Goal: Communication & Community: Answer question/provide support

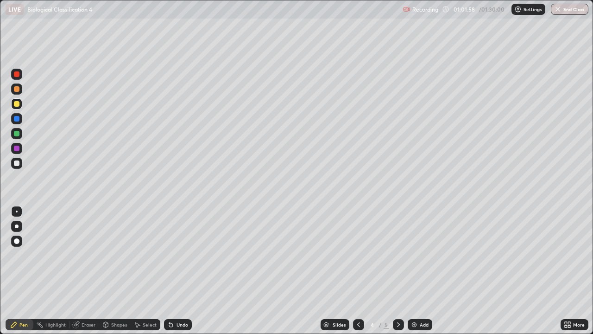
scroll to position [334, 593]
click at [12, 223] on div at bounding box center [16, 226] width 11 height 11
click at [18, 164] on div at bounding box center [17, 163] width 6 height 6
click at [15, 210] on div at bounding box center [16, 211] width 11 height 11
click at [19, 134] on div at bounding box center [17, 134] width 6 height 6
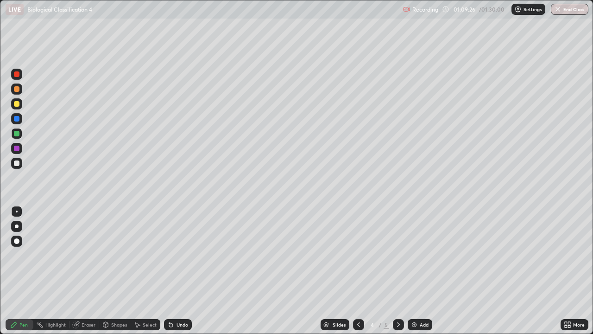
click at [17, 229] on div at bounding box center [16, 226] width 11 height 11
click at [20, 164] on div at bounding box center [16, 163] width 11 height 11
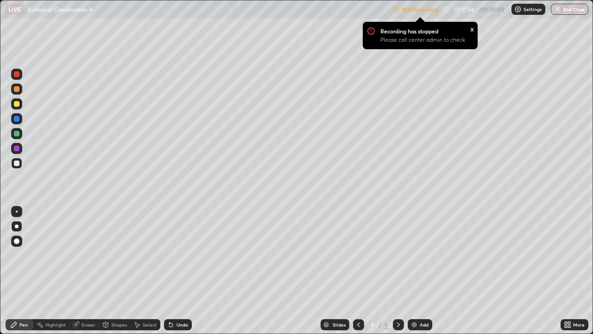
click at [522, 7] on img at bounding box center [518, 9] width 7 height 7
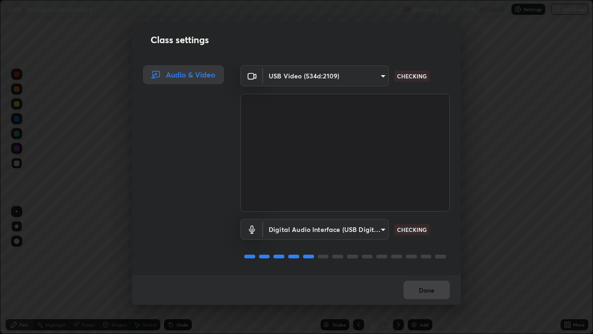
click at [377, 74] on body "Erase all LIVE Biological Classification 4 Recording 01:11:58 / 01:30:00 Settin…" at bounding box center [296, 167] width 593 height 334
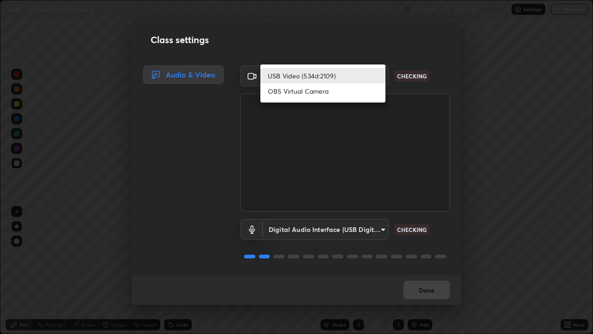
click at [375, 79] on li "USB Video (534d:2109)" at bounding box center [323, 75] width 125 height 15
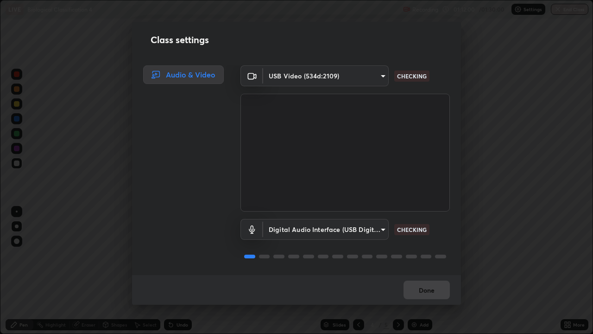
scroll to position [1, 0]
click at [427, 289] on button "Done" at bounding box center [427, 290] width 46 height 19
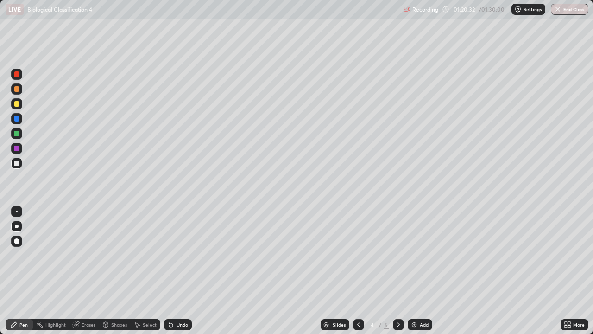
click at [418, 326] on div "Add" at bounding box center [420, 324] width 25 height 11
click at [418, 325] on div "Add" at bounding box center [420, 324] width 25 height 11
click at [16, 104] on div at bounding box center [17, 104] width 6 height 6
click at [18, 240] on div at bounding box center [17, 241] width 6 height 6
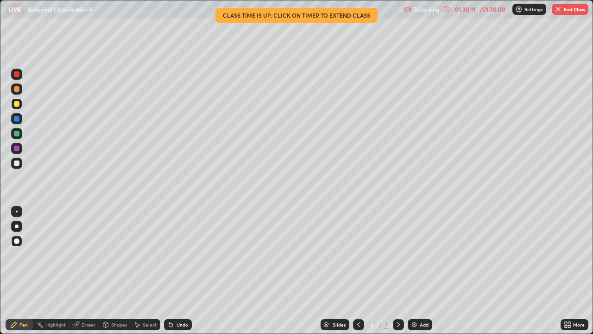
click at [584, 10] on button "End Class" at bounding box center [570, 9] width 37 height 11
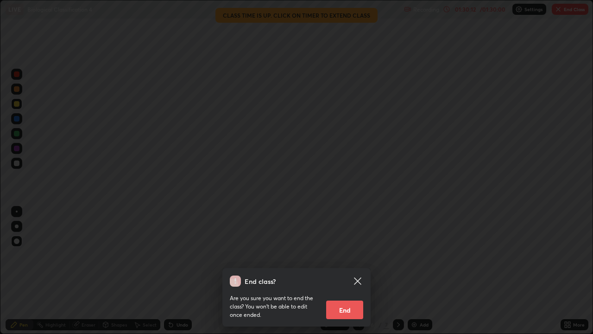
click at [347, 310] on button "End" at bounding box center [344, 309] width 37 height 19
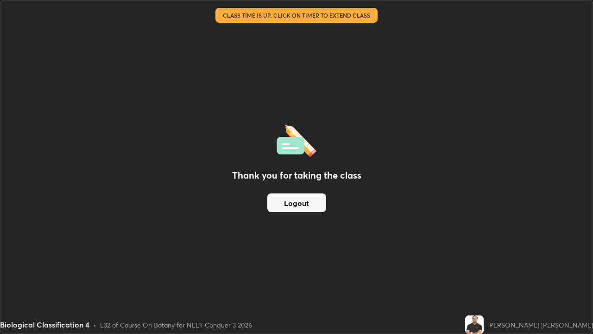
click at [283, 208] on button "Logout" at bounding box center [297, 202] width 59 height 19
click at [279, 205] on button "Logout" at bounding box center [297, 202] width 59 height 19
click at [279, 203] on button "Logout" at bounding box center [297, 202] width 59 height 19
